Goal: Find specific page/section: Find specific page/section

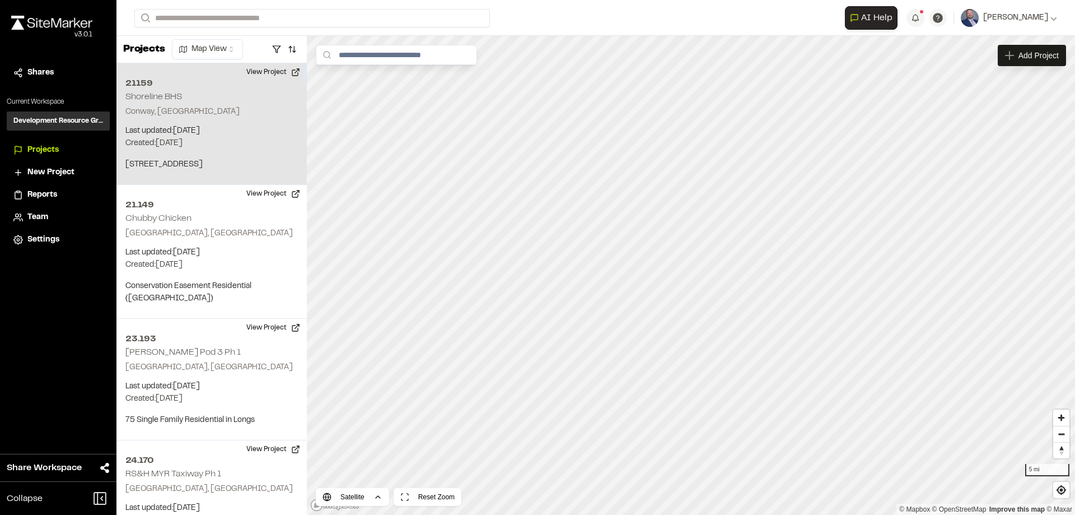
click at [269, 124] on div "21159 Shoreline BHS Conway, [GEOGRAPHIC_DATA] Last updated: [DATE] Budget: $ Cr…" at bounding box center [211, 124] width 190 height 122
click at [266, 74] on button "View Project" at bounding box center [273, 72] width 67 height 18
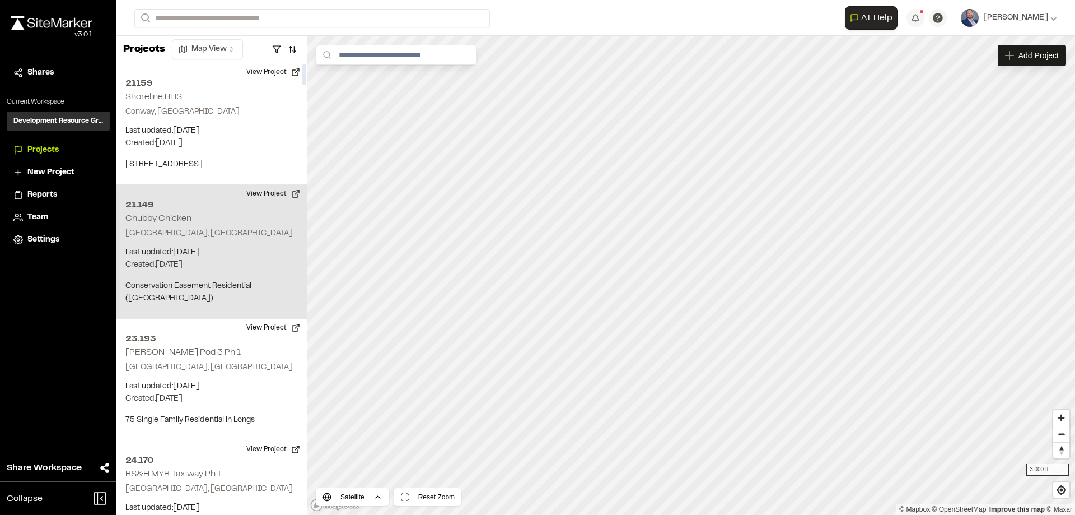
click at [153, 216] on h2 "Chubby Chicken" at bounding box center [158, 218] width 66 height 8
